Goal: Task Accomplishment & Management: Complete application form

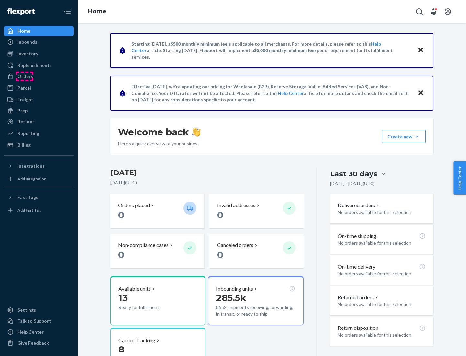
click at [25, 76] on div "Orders" at bounding box center [25, 76] width 16 height 6
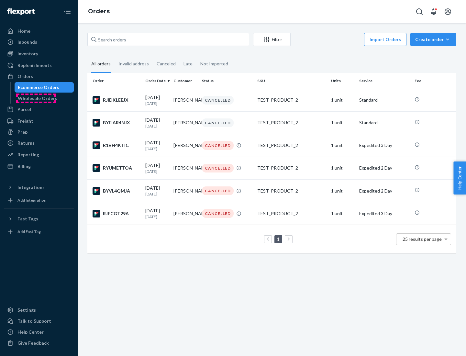
click at [36, 98] on div "Wholesale Orders" at bounding box center [37, 98] width 39 height 6
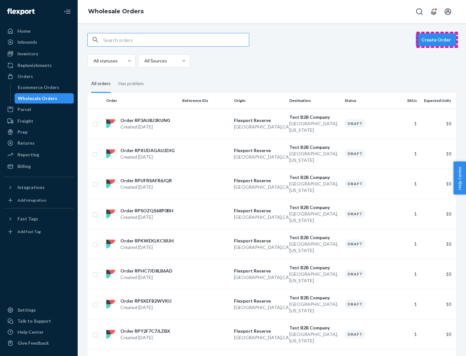
click at [437, 40] on button "Create Order" at bounding box center [436, 39] width 40 height 13
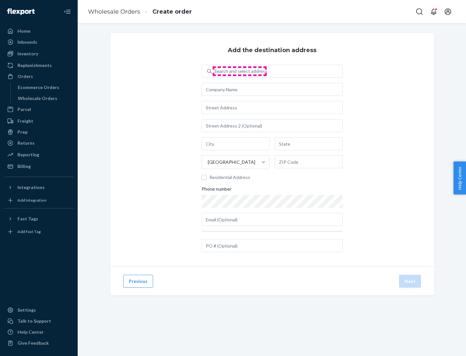
click at [239, 71] on div "Search and select address" at bounding box center [240, 71] width 53 height 6
click at [215, 71] on input "Search and select address" at bounding box center [214, 71] width 1 height 6
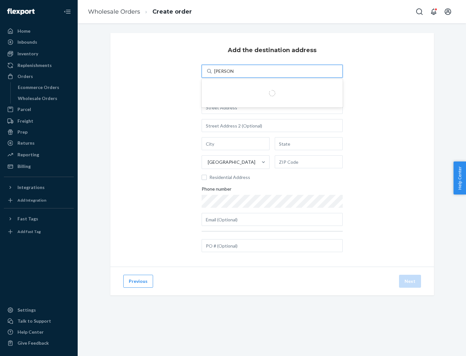
type input "[PERSON_NAME] Test"
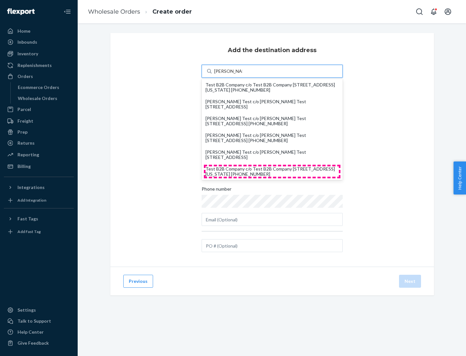
click at [272, 171] on div "Test B2B Company c/o Test B2B Company [STREET_ADDRESS][US_STATE] [PHONE_NUMBER]" at bounding box center [271, 171] width 133 height 10
click at [242, 74] on input "[PERSON_NAME] Test" at bounding box center [228, 71] width 28 height 6
type input "Test B2B Company"
type input "[GEOGRAPHIC_DATA]"
type input "[US_STATE]"
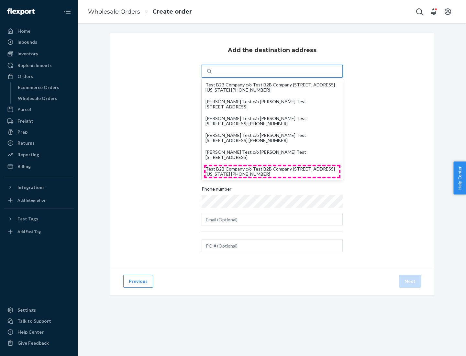
type input "29405"
type input "[STREET_ADDRESS]"
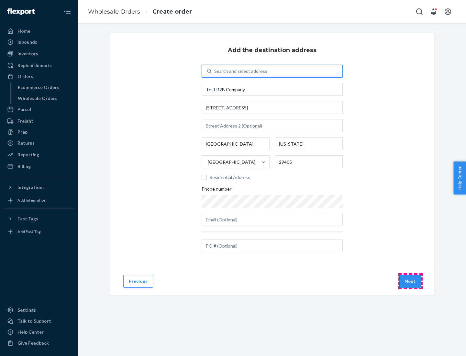
click at [410, 281] on button "Next" at bounding box center [410, 281] width 22 height 13
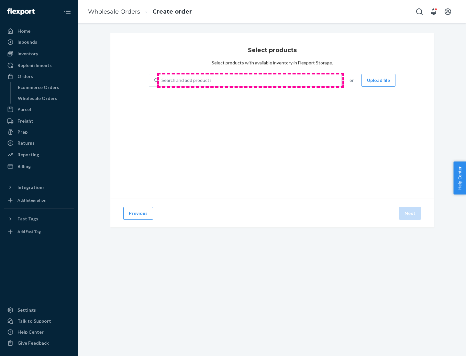
click at [250, 80] on div "Search and add products" at bounding box center [250, 80] width 182 height 12
click at [162, 80] on input "Search and add products" at bounding box center [161, 80] width 1 height 6
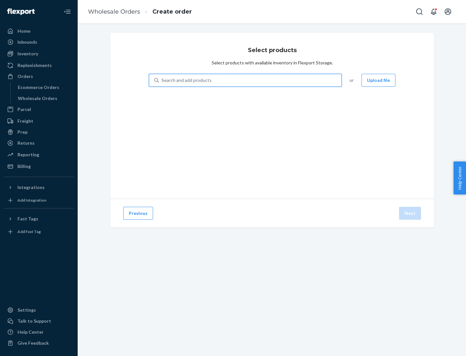
type input "test"
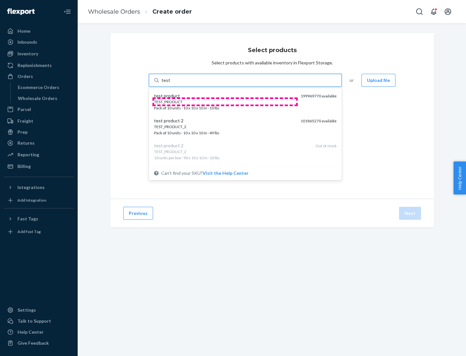
click at [225, 102] on div "TEST_PRODUCT" at bounding box center [224, 101] width 141 height 5
click at [170, 83] on input "test" at bounding box center [165, 80] width 8 height 6
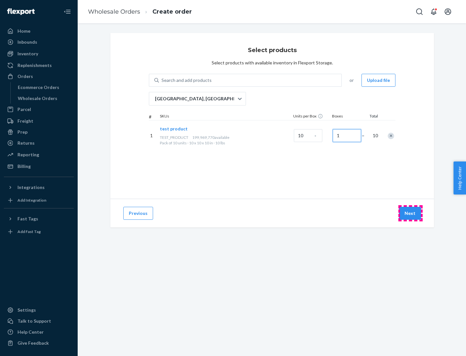
type input "1"
click at [410, 213] on button "Next" at bounding box center [410, 213] width 22 height 13
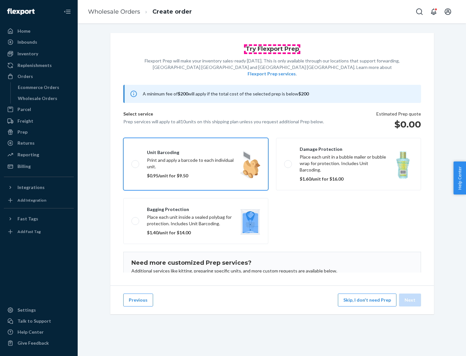
click at [131, 162] on input "Unit barcoding Print and apply a barcode to each individual unit. $0.95/unit fo…" at bounding box center [133, 164] width 4 height 4
checkbox input "true"
click at [410, 300] on button "Next" at bounding box center [410, 299] width 22 height 13
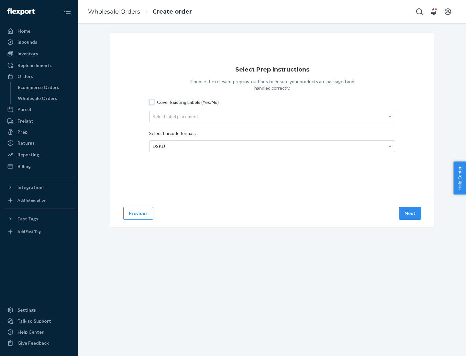
click at [152, 102] on input "Cover Existing Labels (Yes/No)" at bounding box center [151, 102] width 5 height 5
checkbox input "true"
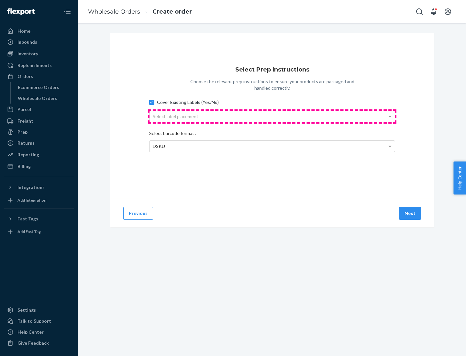
click at [272, 116] on div "Select label placement" at bounding box center [271, 116] width 245 height 11
click at [272, 116] on div "Top Center" at bounding box center [271, 116] width 245 height 11
